Goal: Task Accomplishment & Management: Manage account settings

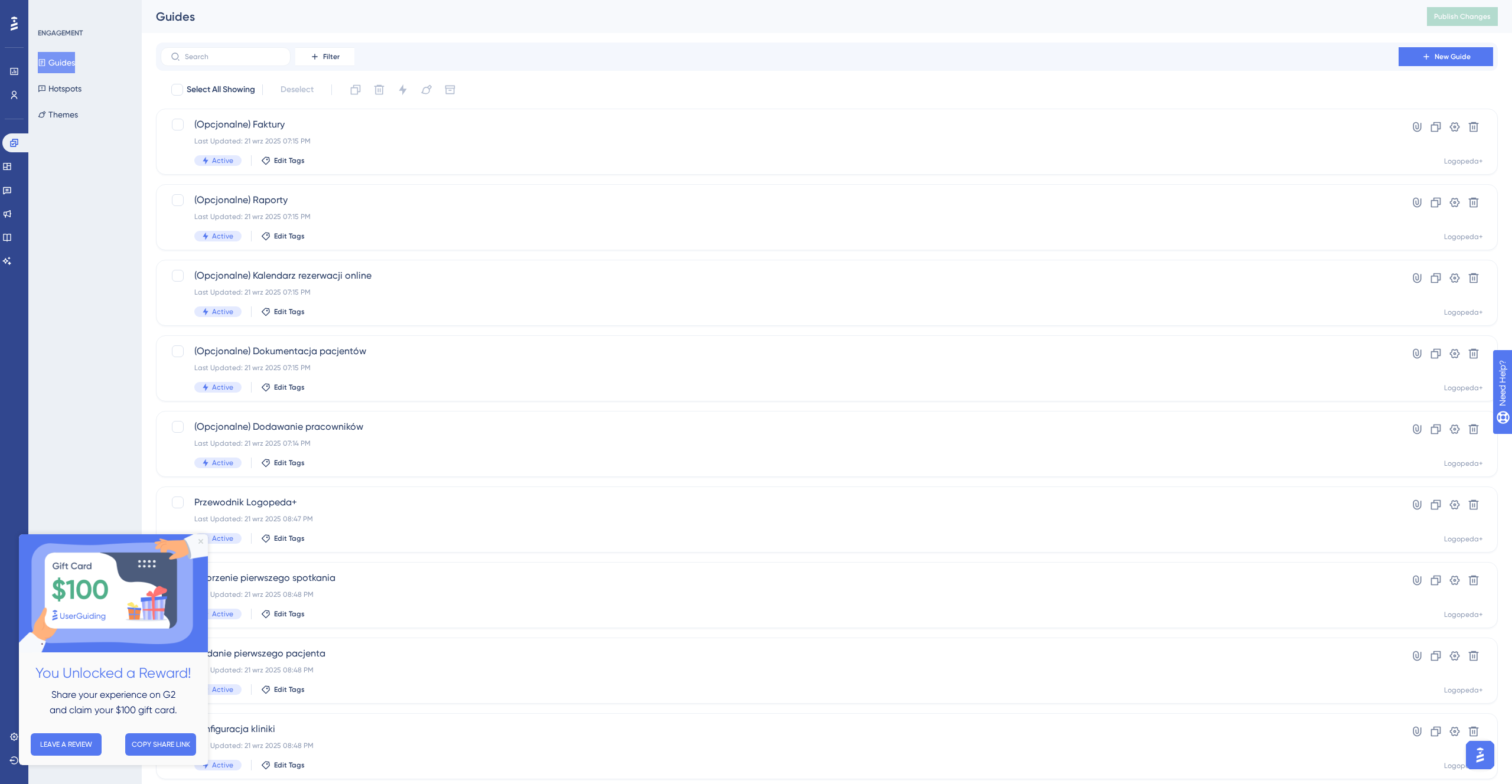
click at [199, 540] on icon "Close Preview" at bounding box center [201, 542] width 5 height 5
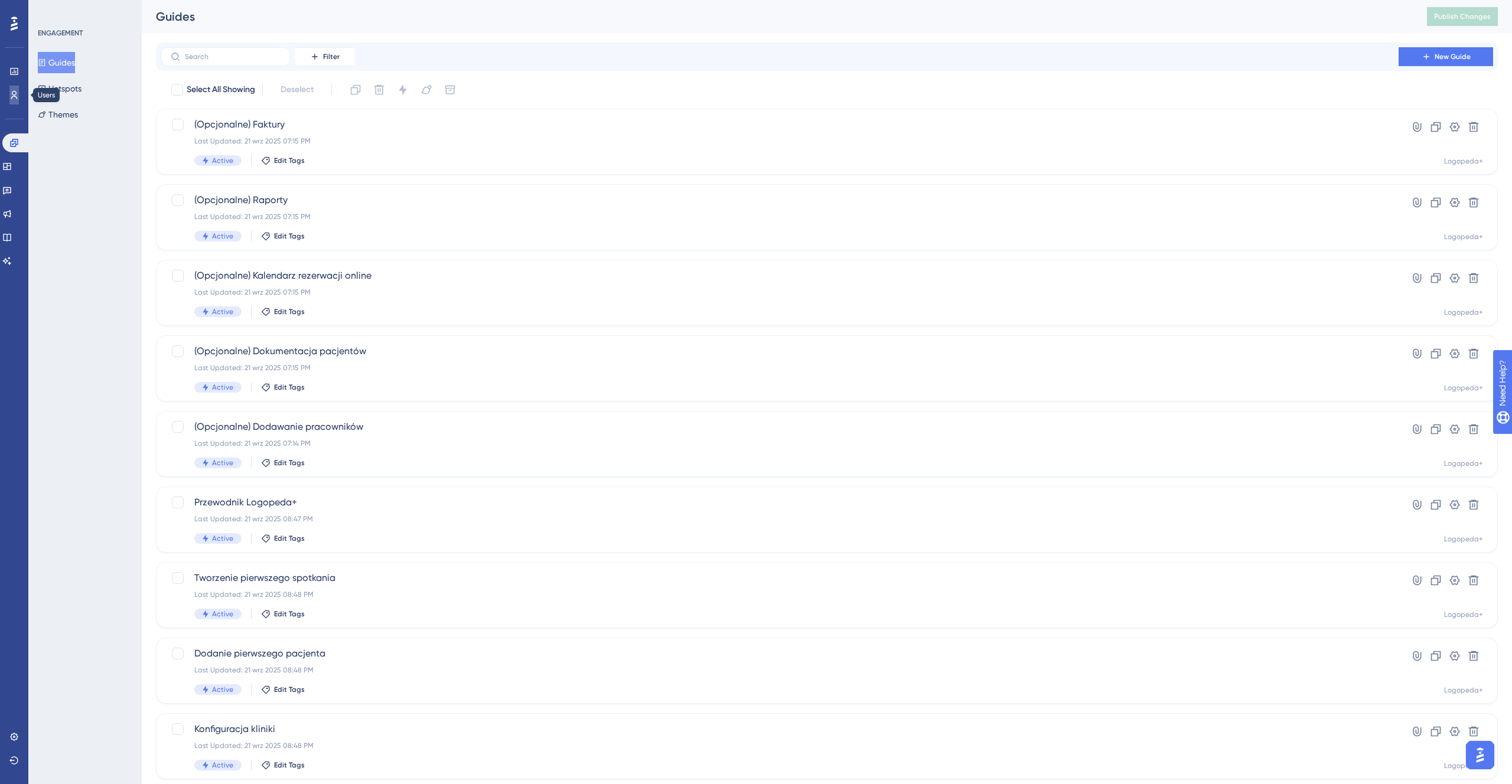
click at [16, 93] on icon at bounding box center [15, 95] width 7 height 8
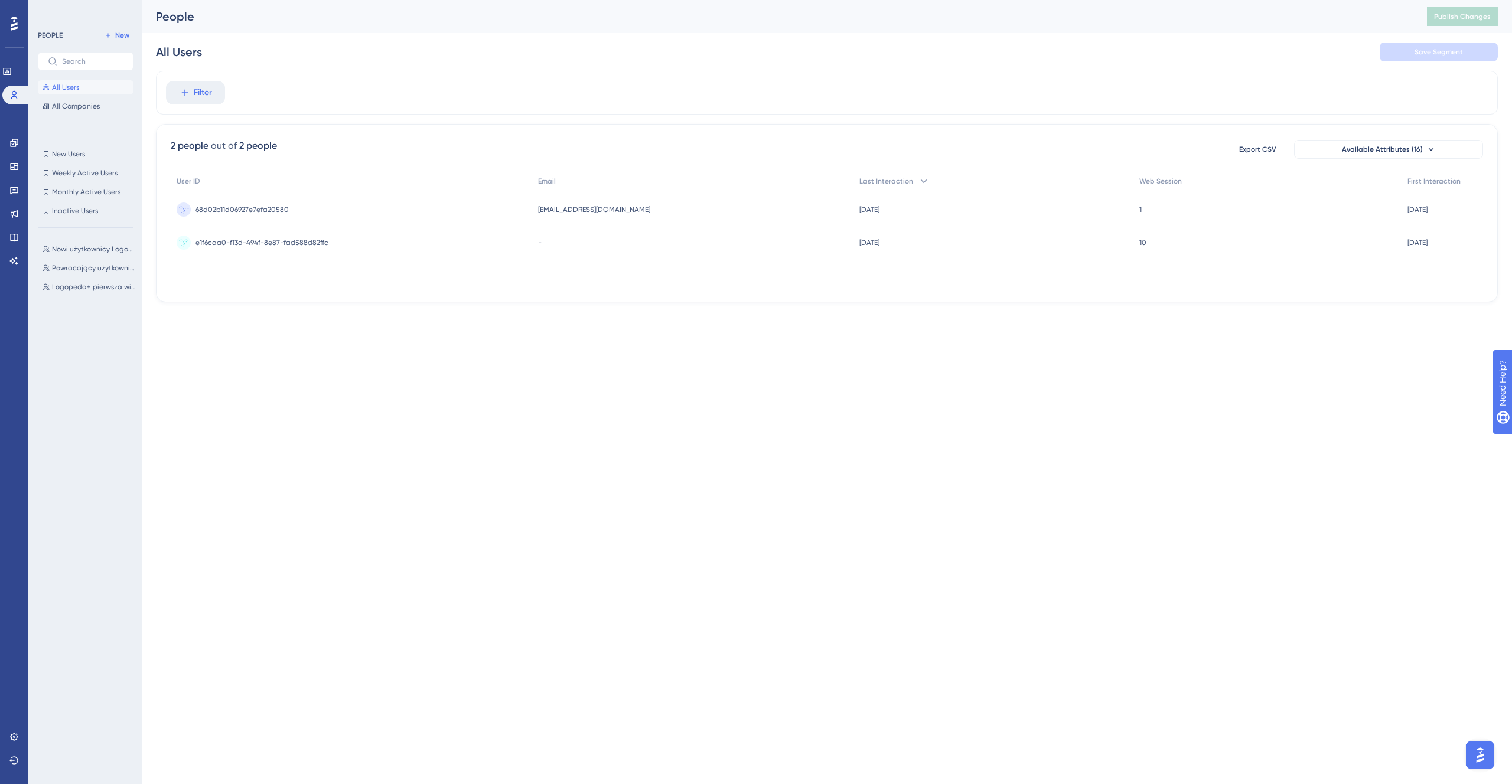
click at [1274, 196] on div "1 1" at bounding box center [1268, 209] width 269 height 33
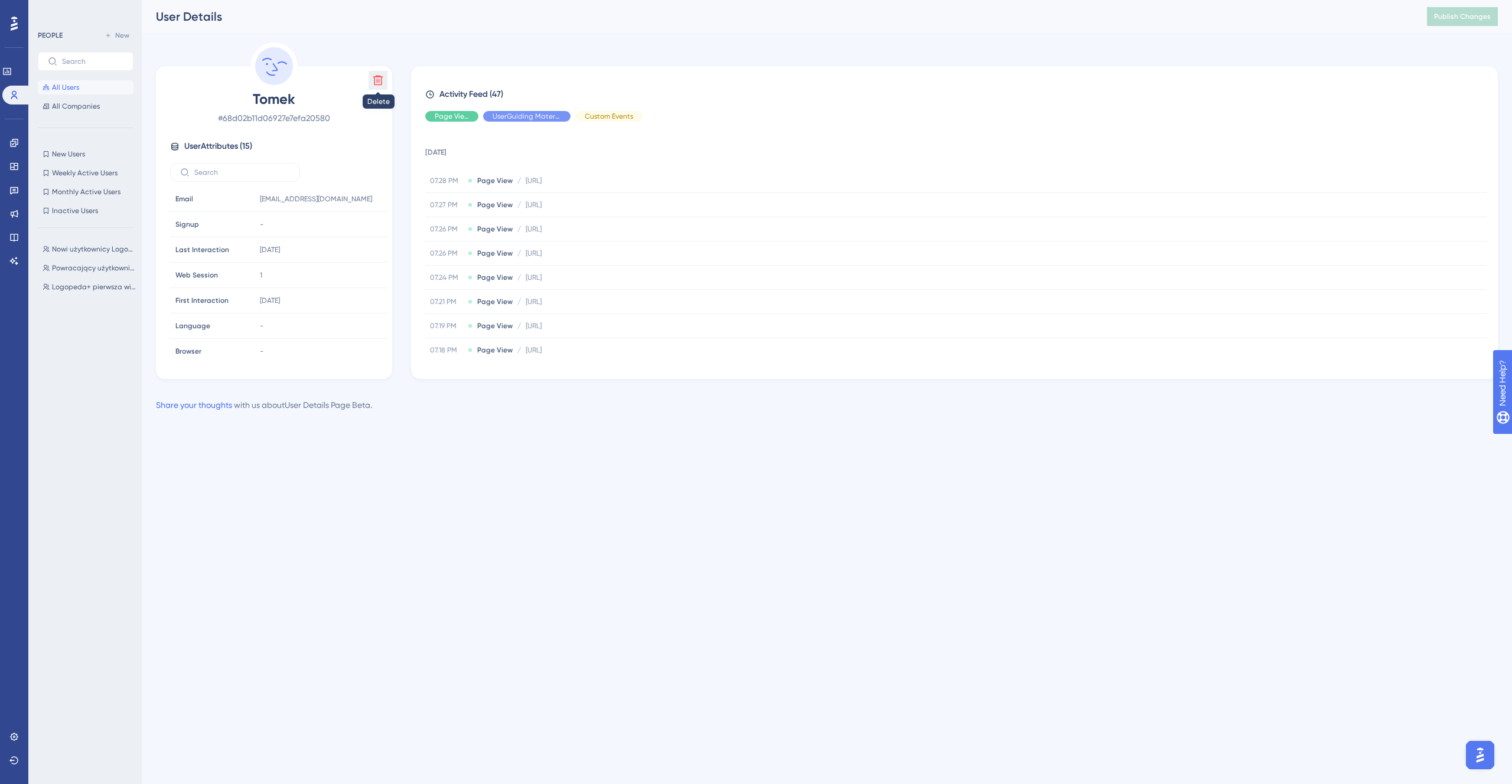
click at [382, 77] on icon at bounding box center [378, 80] width 12 height 12
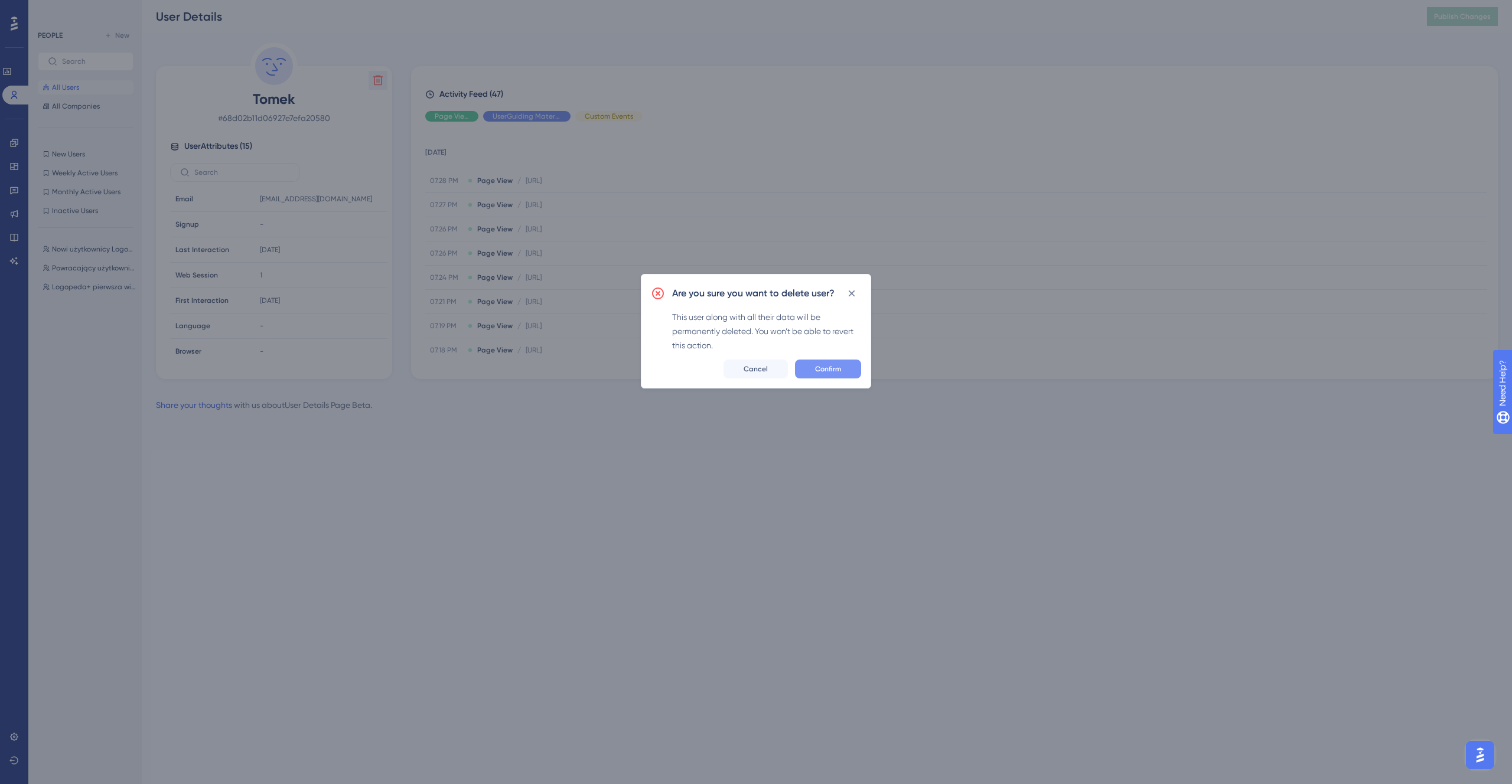
click at [820, 361] on button "Confirm" at bounding box center [828, 368] width 66 height 19
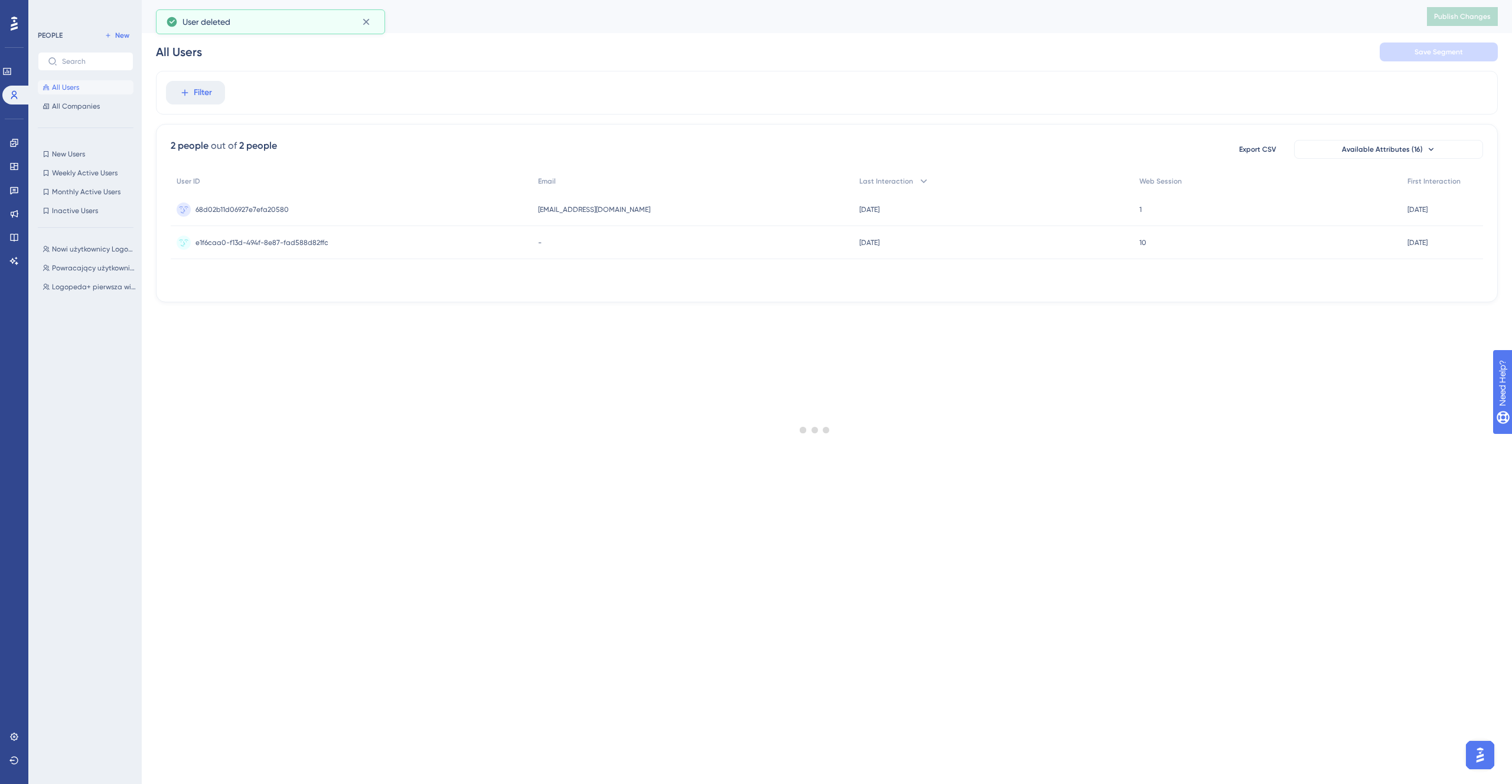
click at [81, 86] on button "All Users" at bounding box center [85, 87] width 96 height 14
click at [13, 741] on icon at bounding box center [15, 737] width 10 height 10
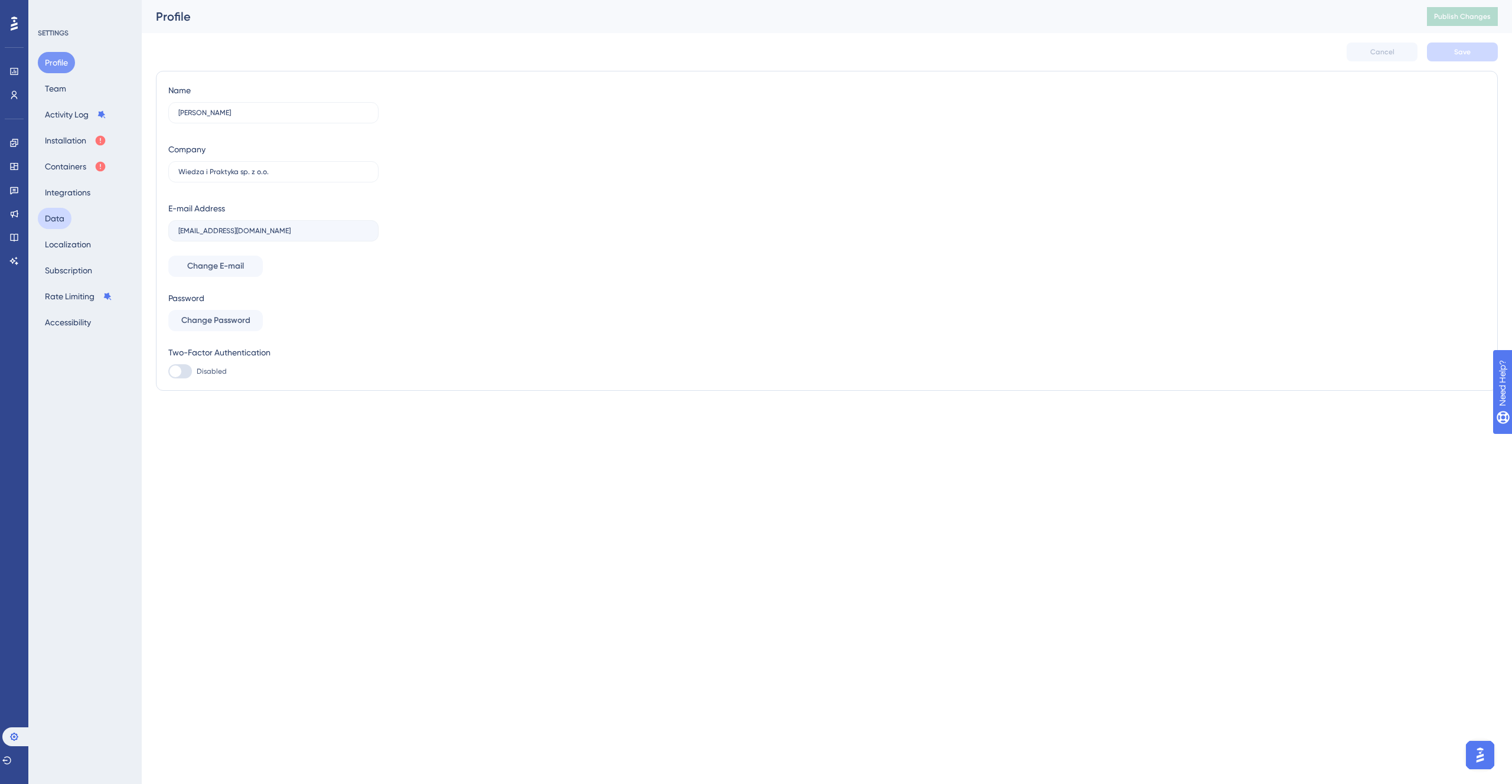
click at [63, 225] on button "Data" at bounding box center [54, 218] width 33 height 21
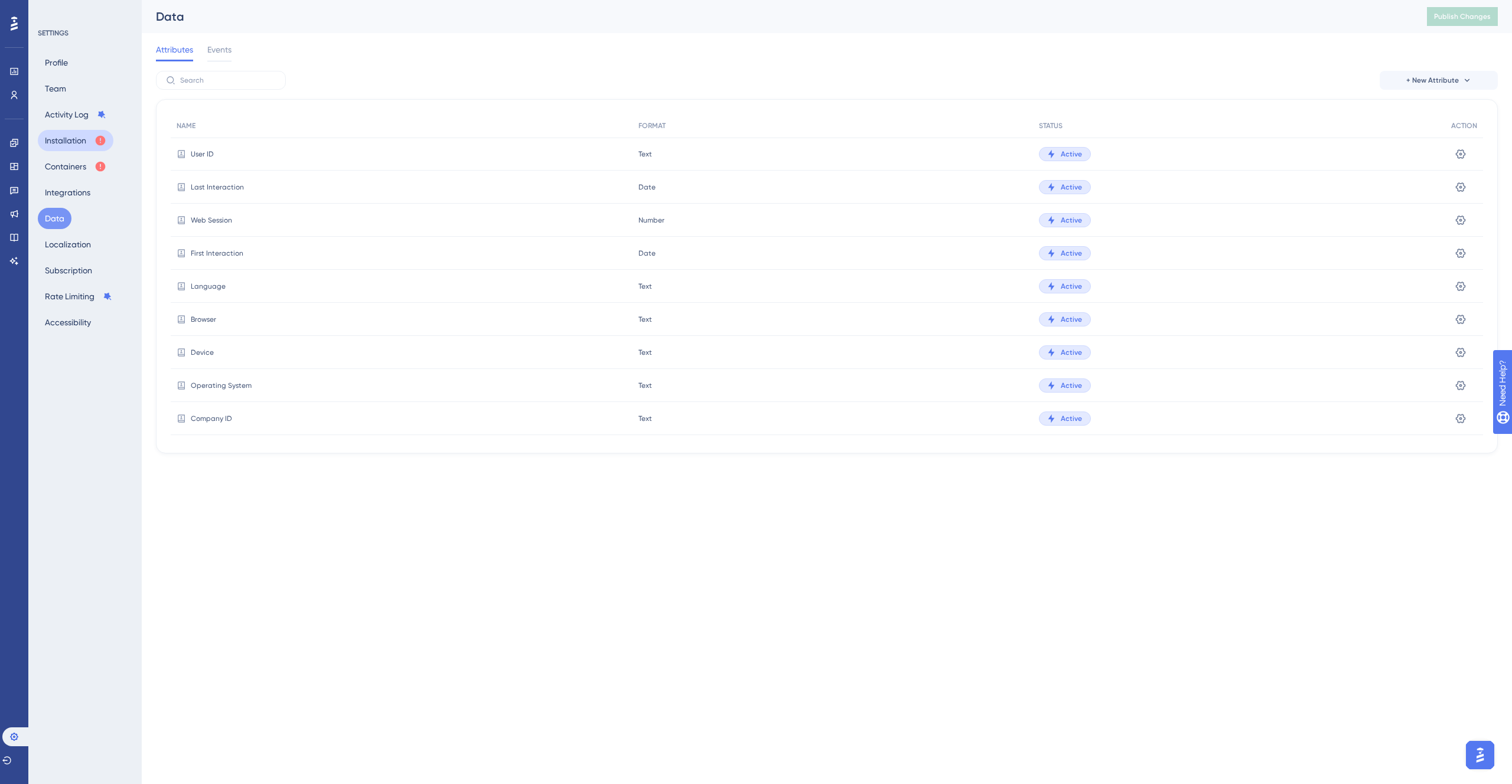
click at [72, 141] on button "Installation" at bounding box center [75, 141] width 76 height 21
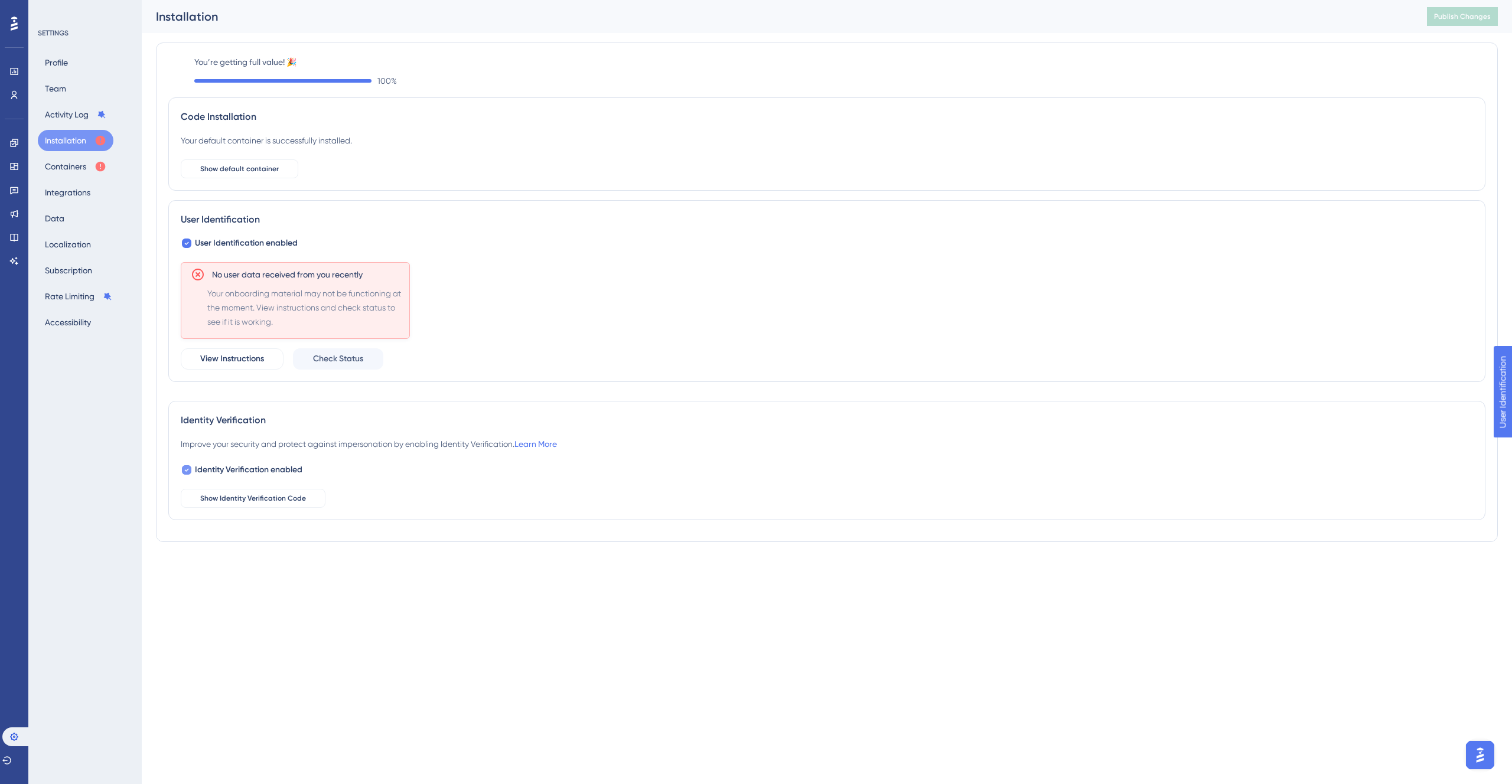
click at [186, 464] on div at bounding box center [186, 469] width 12 height 12
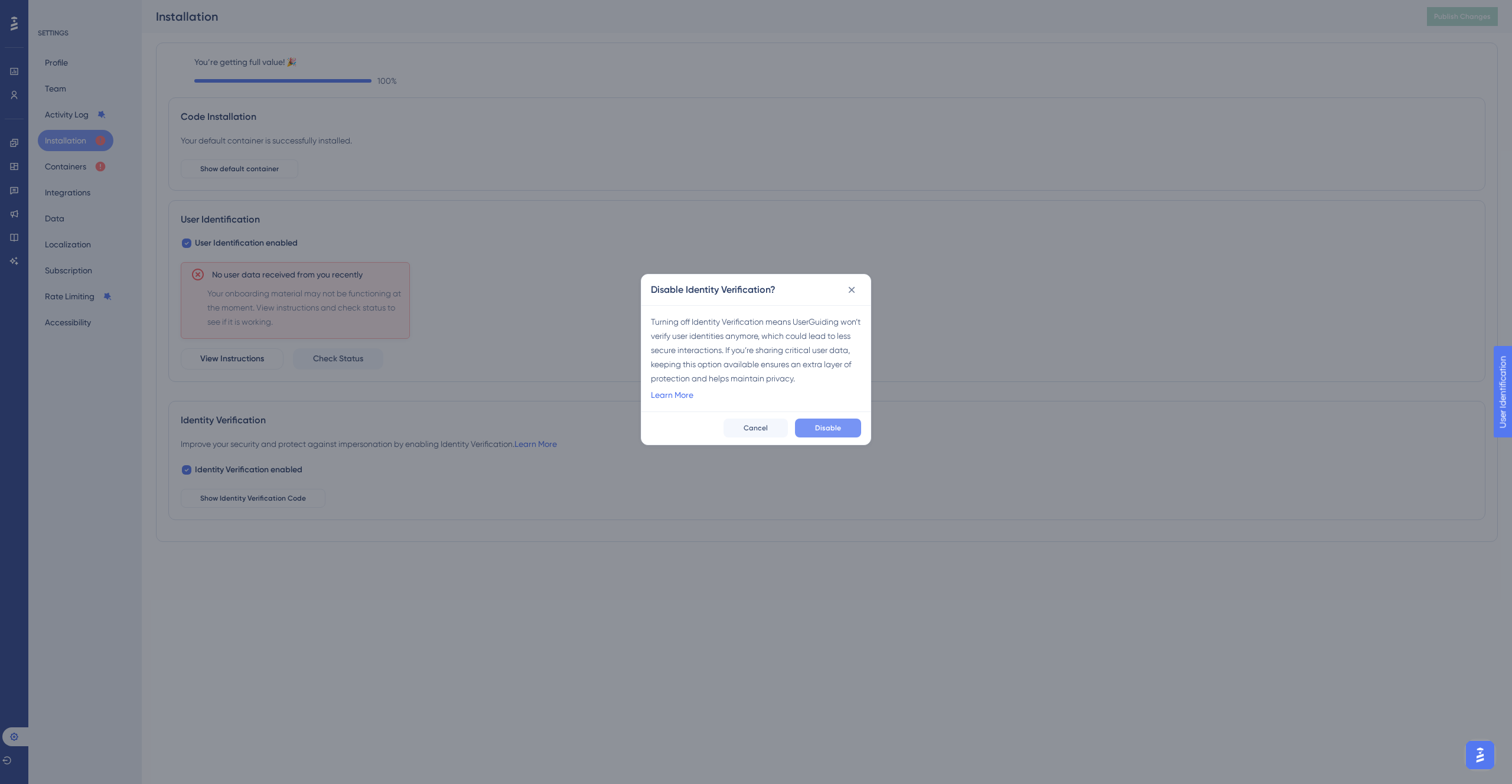
click at [834, 427] on span "Disable" at bounding box center [828, 428] width 26 height 10
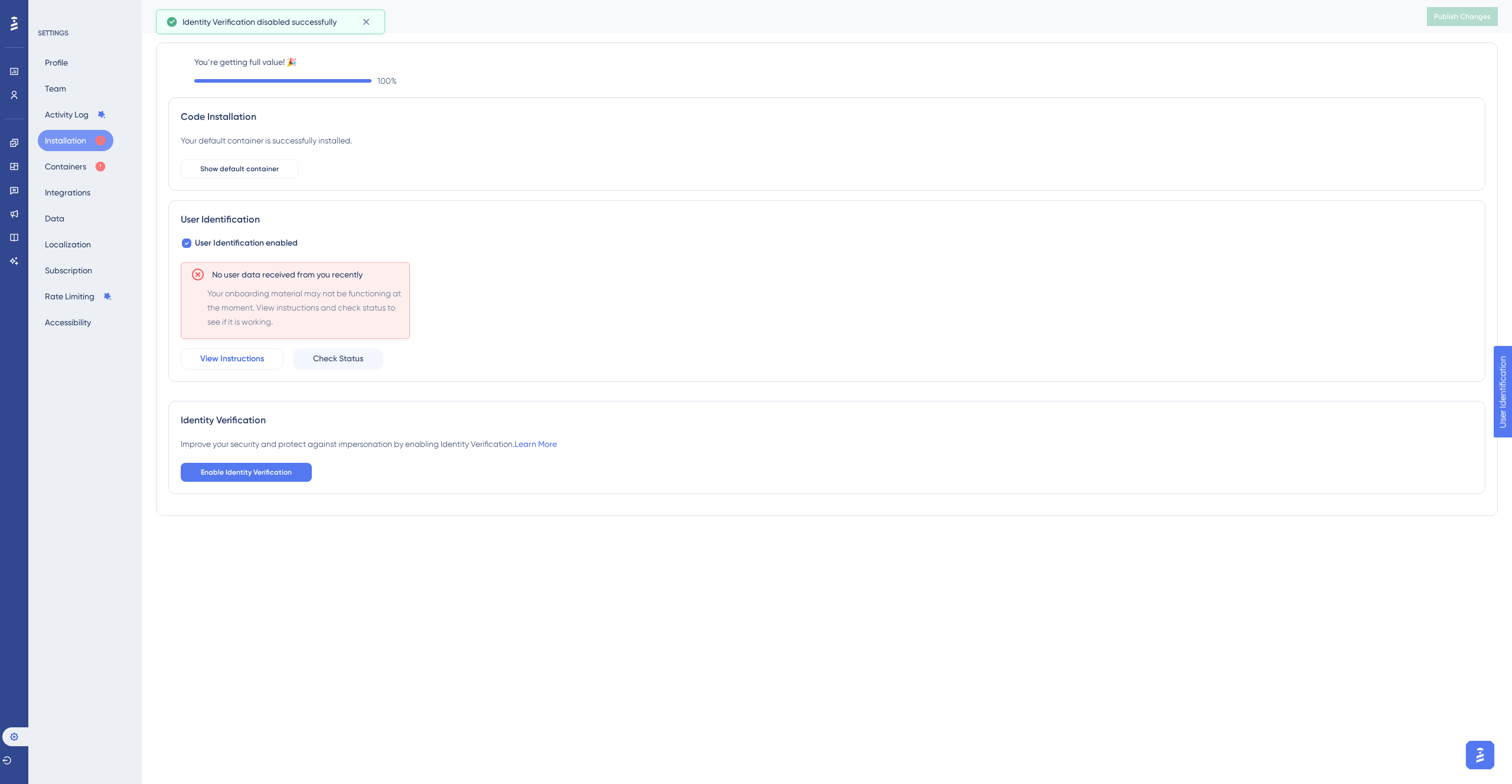
click at [260, 360] on span "View Instructions" at bounding box center [232, 359] width 63 height 14
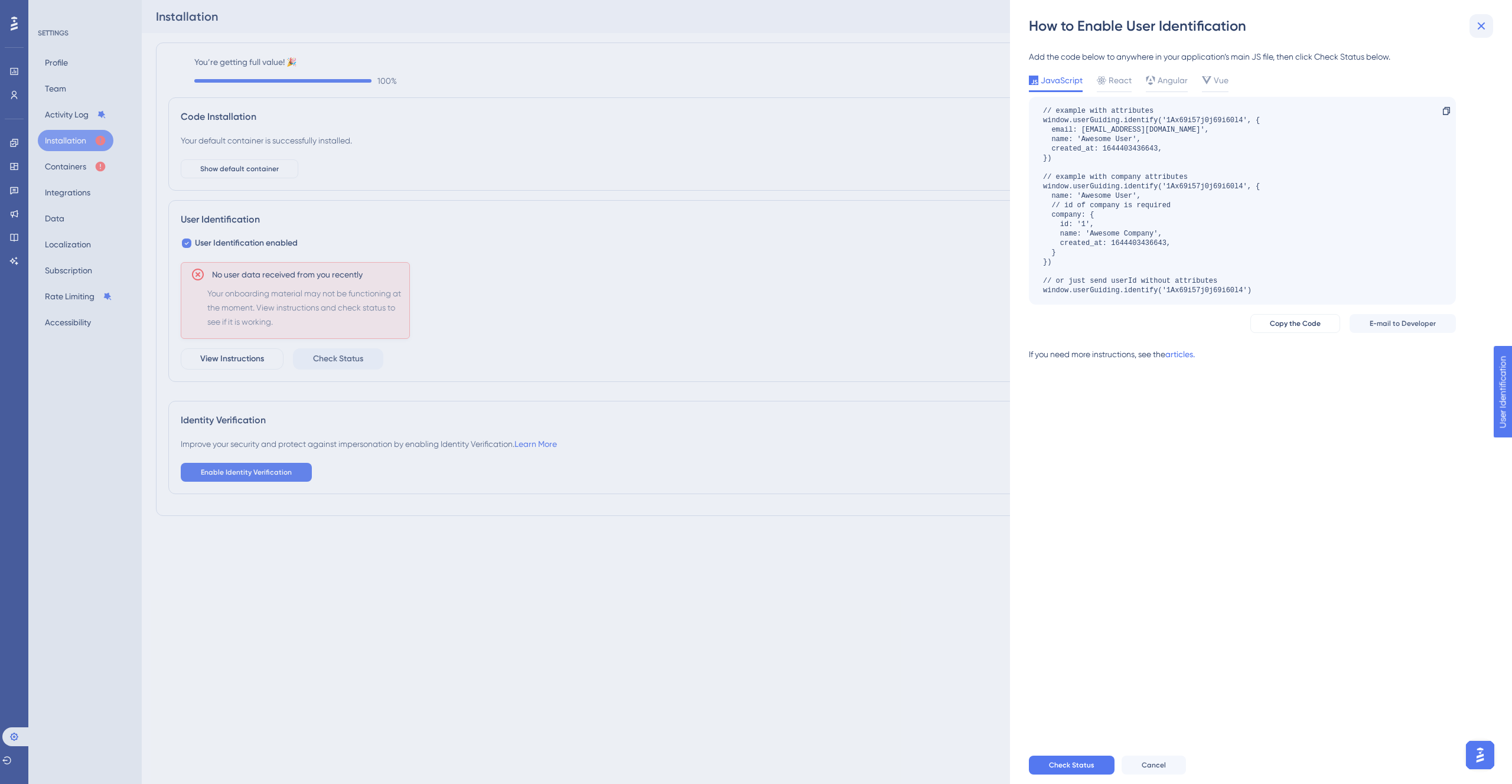
click at [1489, 24] on button at bounding box center [1481, 25] width 24 height 24
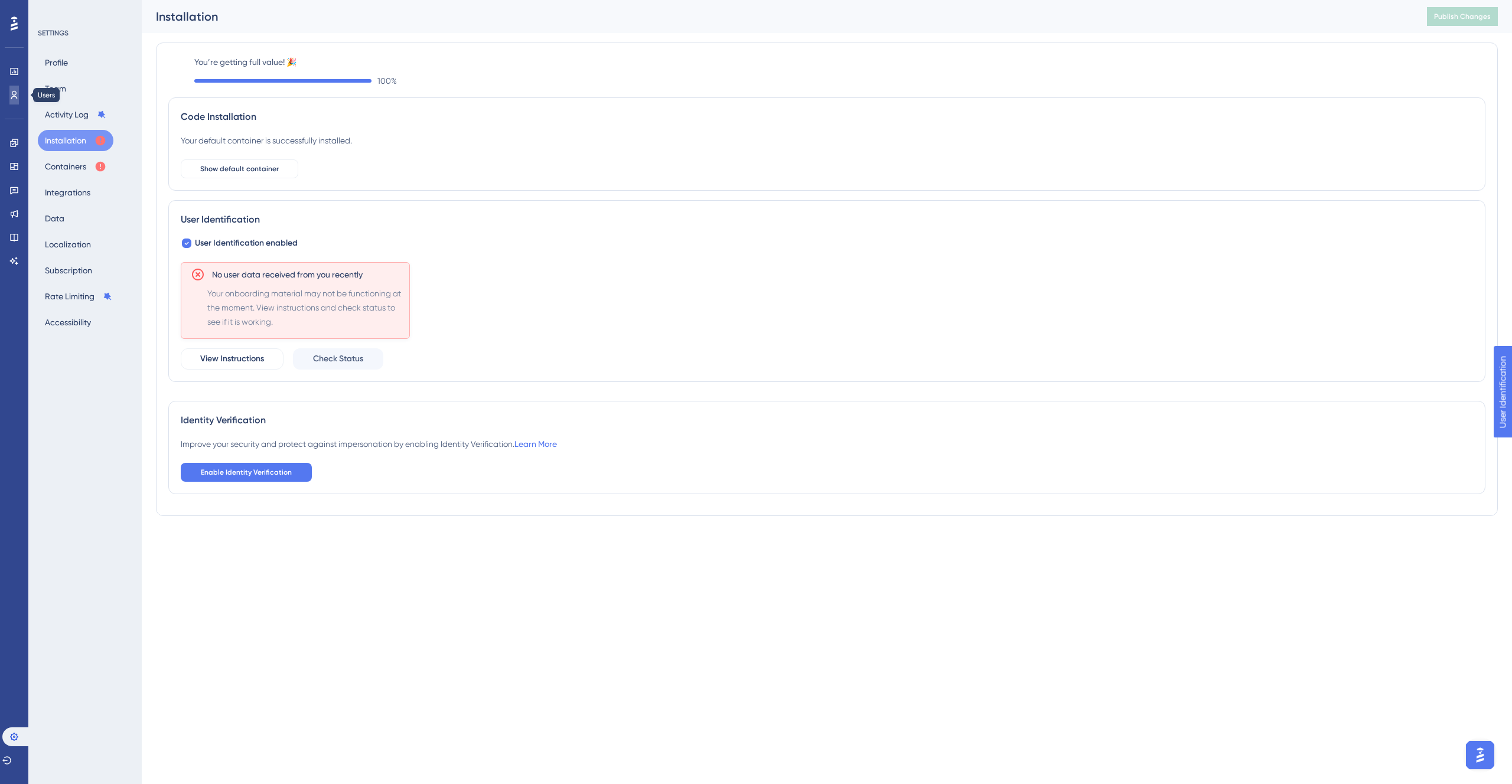
click at [10, 98] on link at bounding box center [15, 94] width 10 height 19
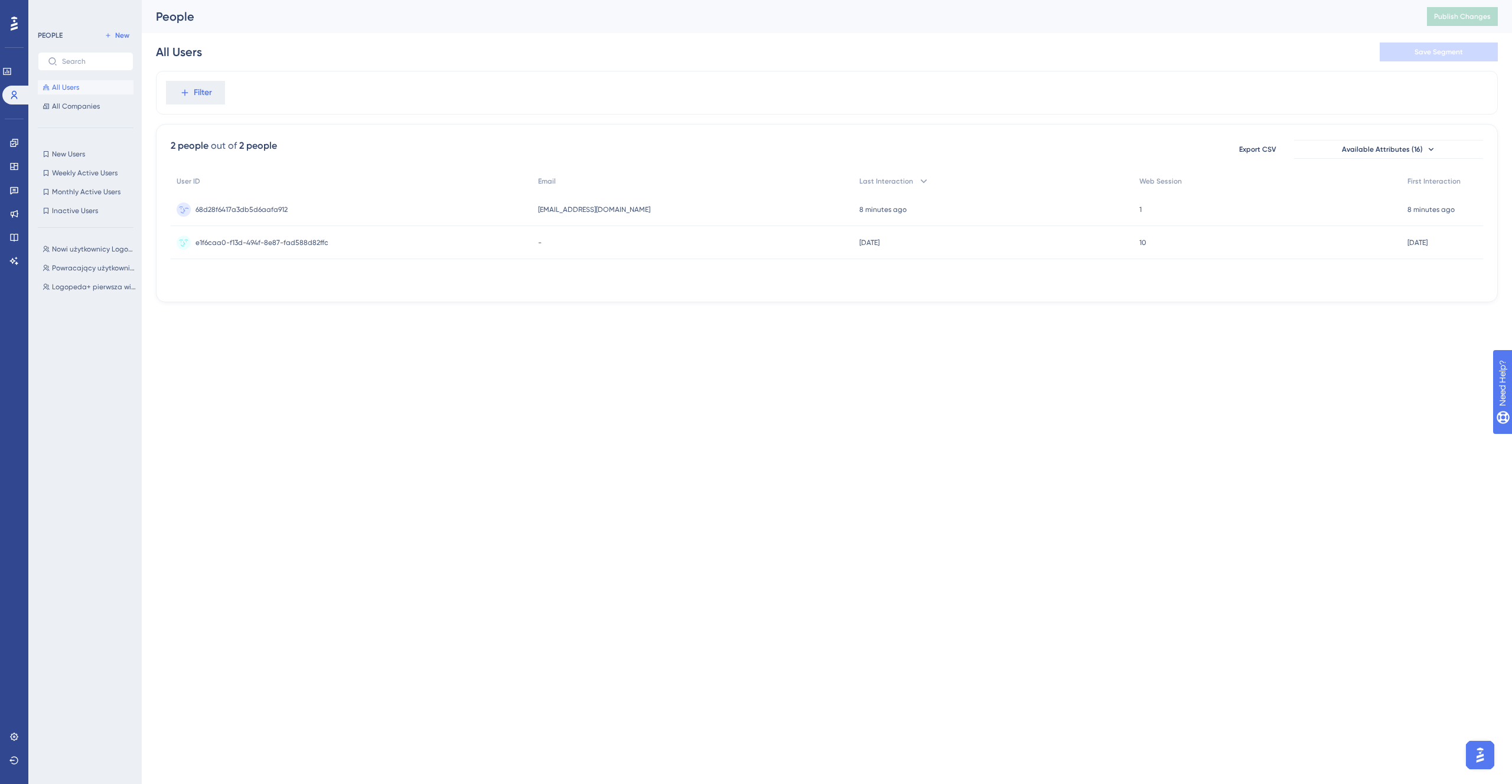
click at [1226, 203] on div "1 1" at bounding box center [1268, 209] width 269 height 33
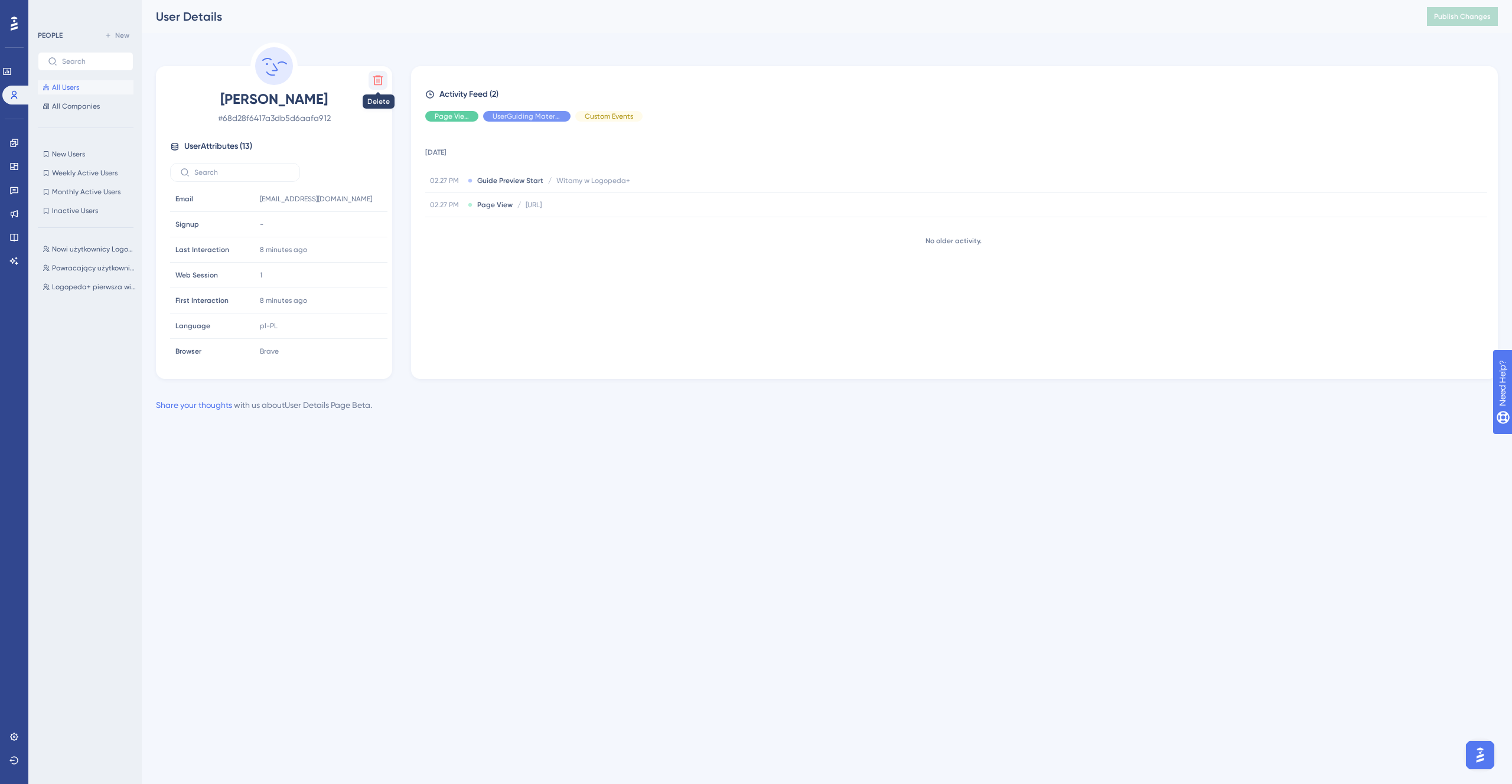
click at [378, 78] on icon at bounding box center [378, 80] width 12 height 12
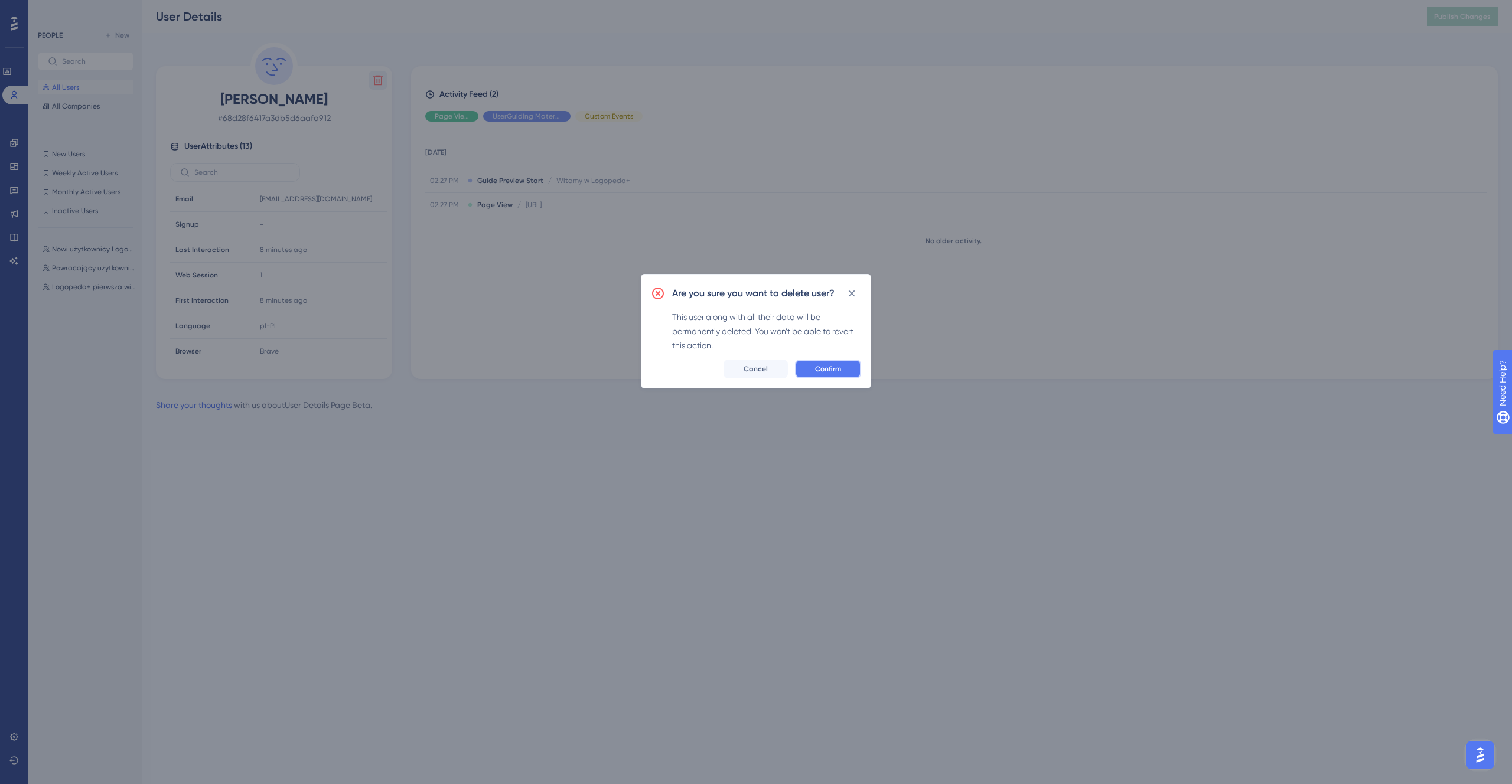
click at [821, 371] on span "Confirm" at bounding box center [828, 369] width 26 height 10
